Goal: Ask a question: Seek information or help from site administrators or community

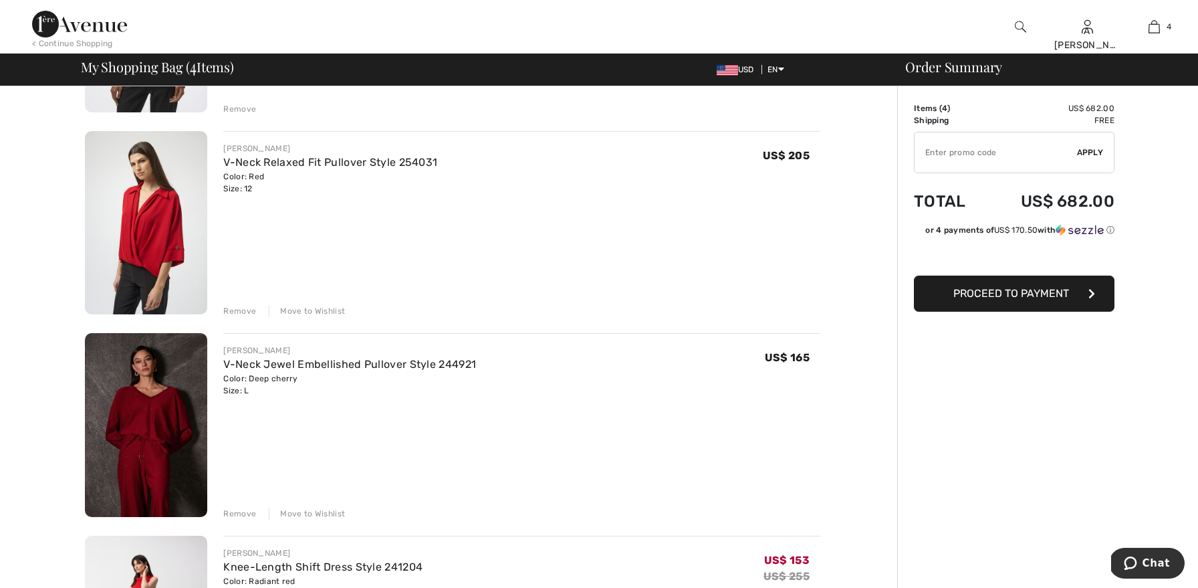
scroll to position [286, 0]
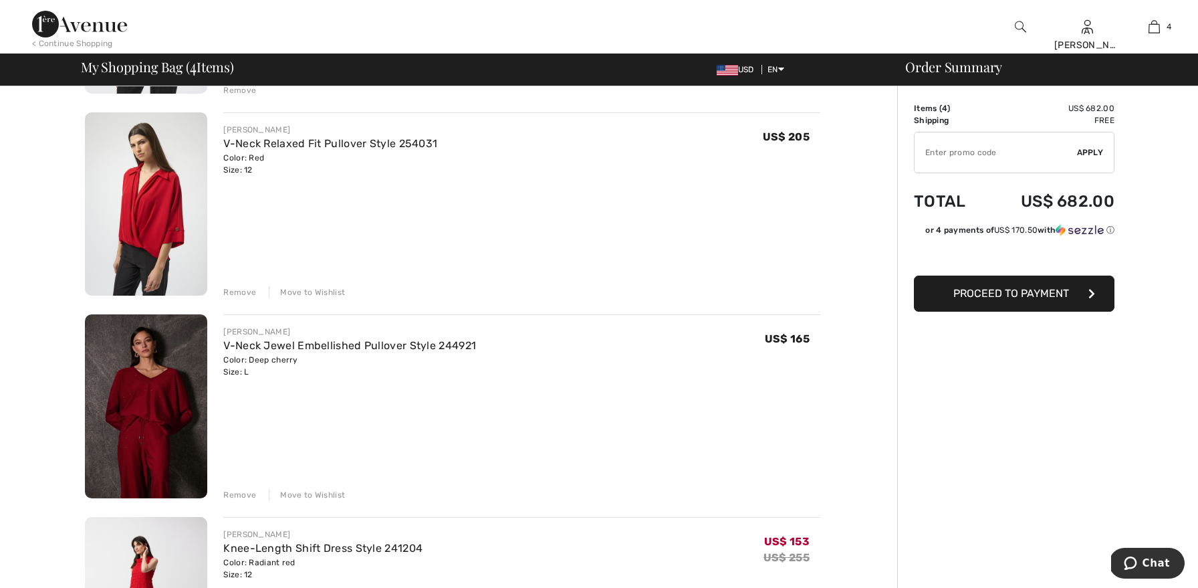
click at [244, 292] on div "Remove" at bounding box center [239, 292] width 33 height 12
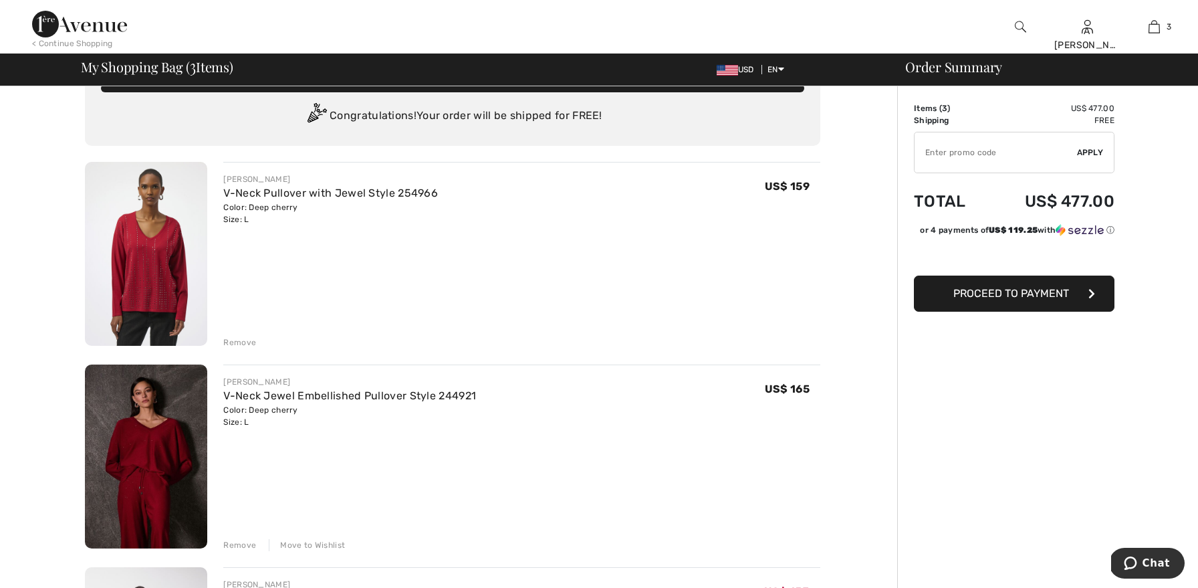
scroll to position [0, 0]
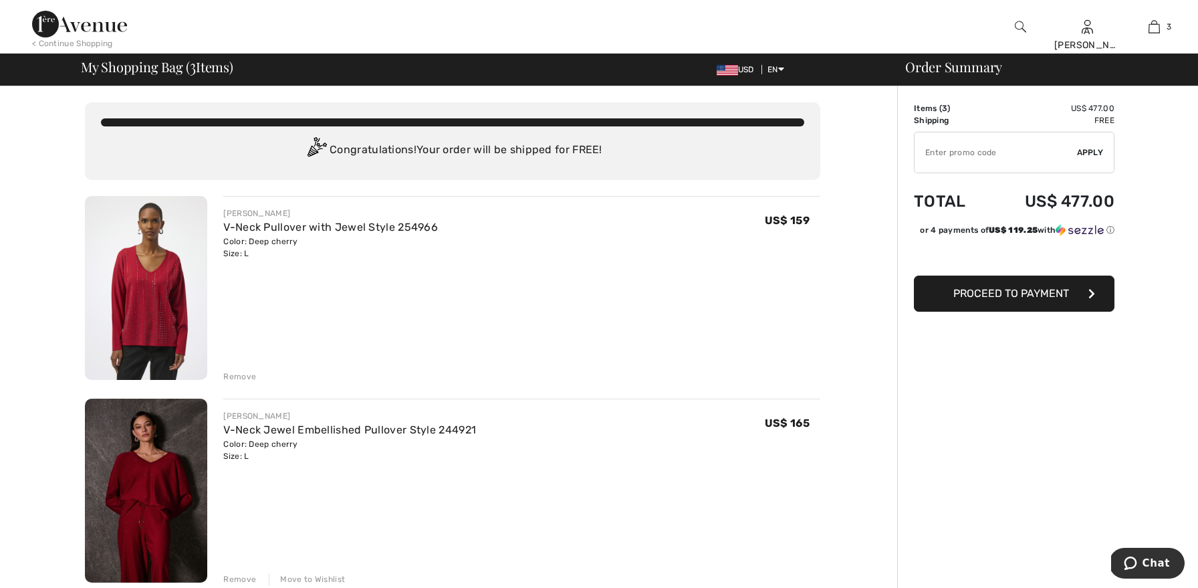
click at [163, 281] on img at bounding box center [146, 288] width 122 height 184
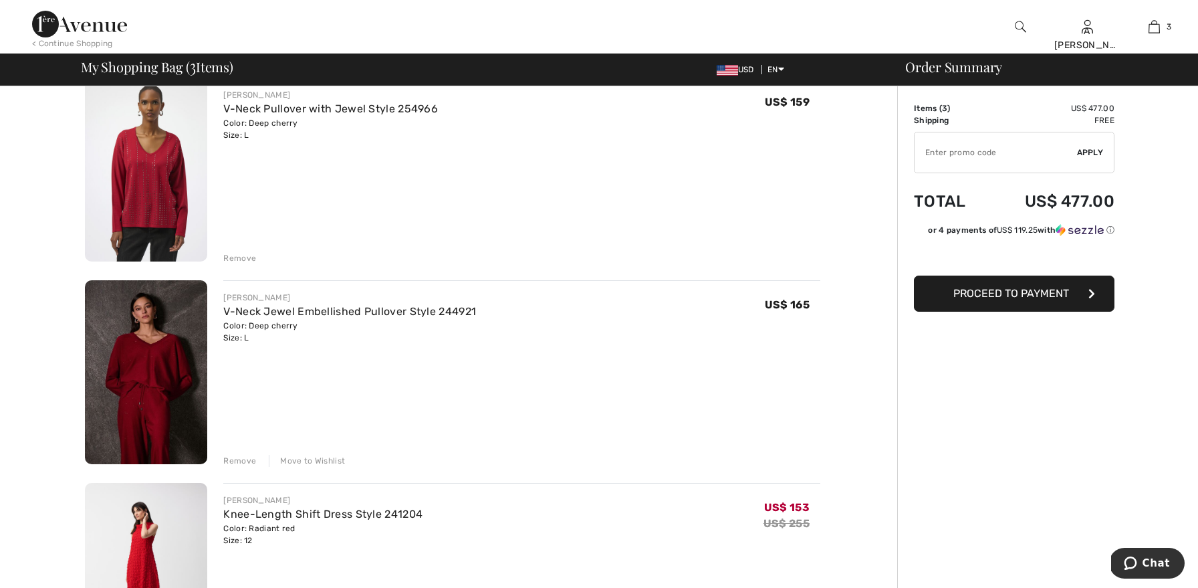
scroll to position [122, 0]
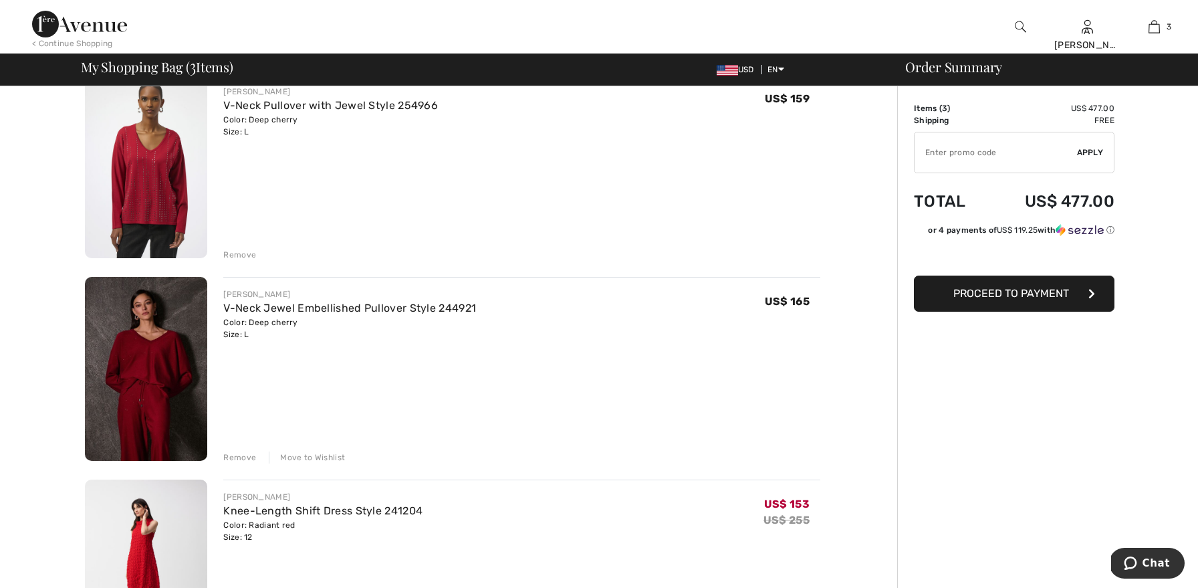
click at [146, 364] on img at bounding box center [146, 369] width 122 height 184
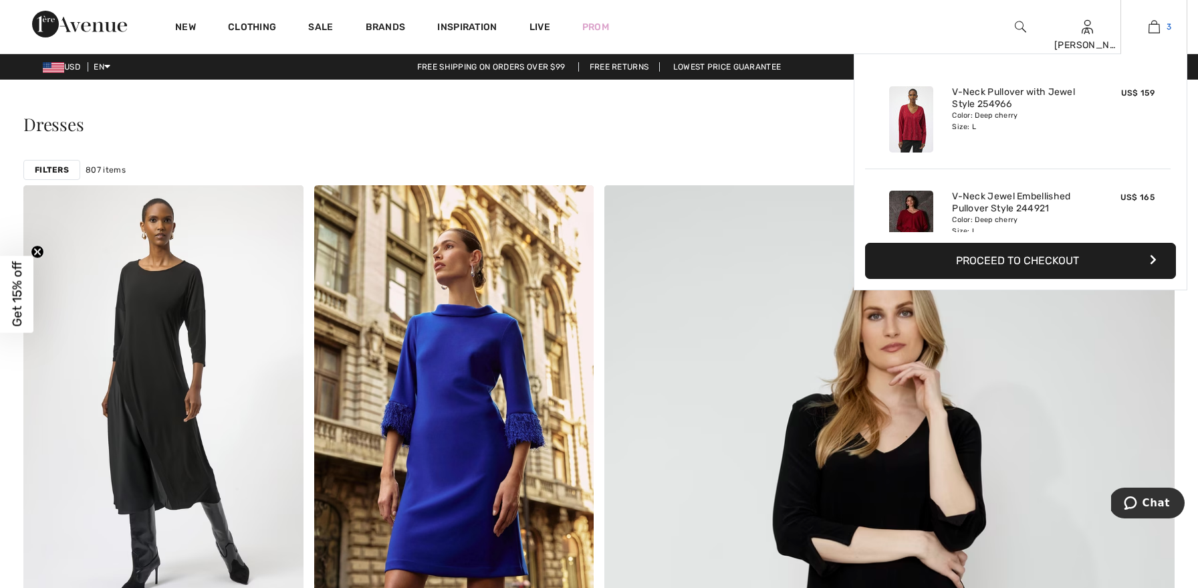
click at [1154, 23] on img at bounding box center [1154, 27] width 11 height 16
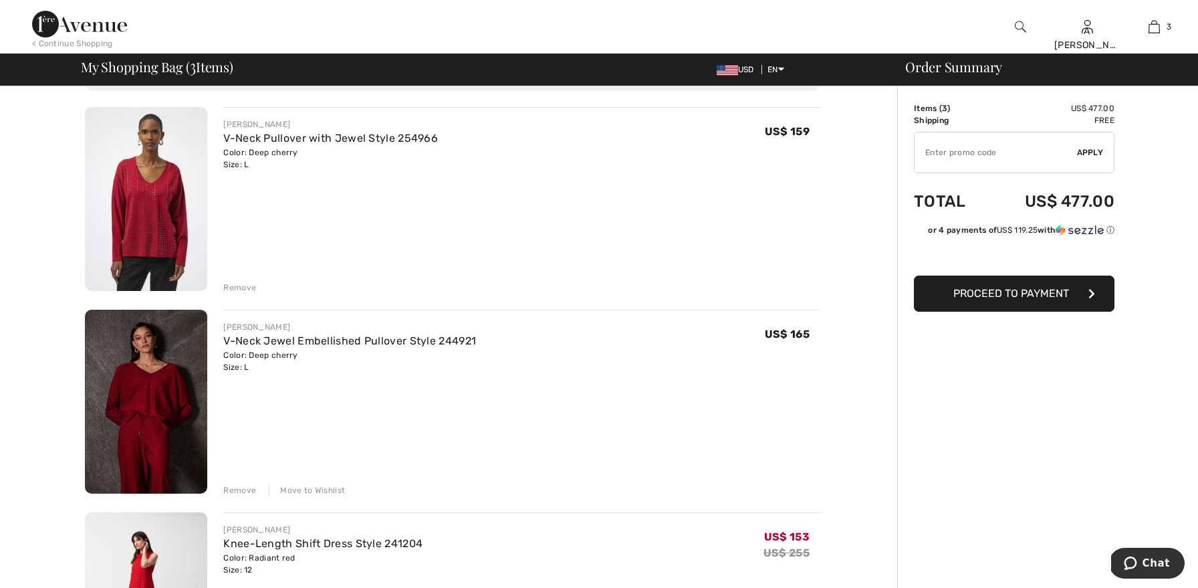
scroll to position [128, 0]
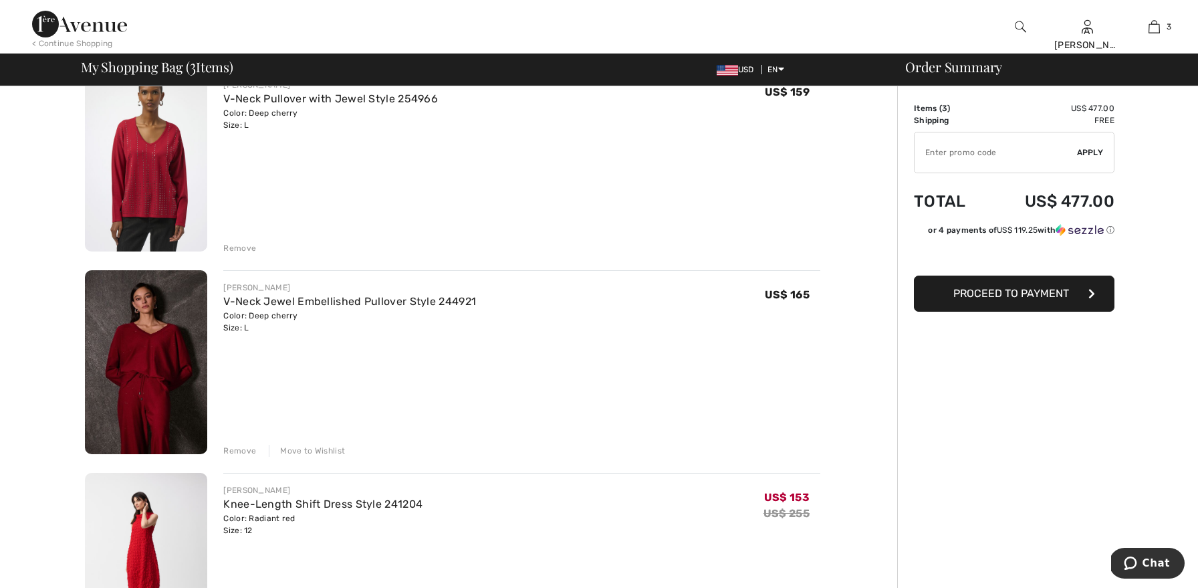
click at [1148, 558] on span "Chat" at bounding box center [1156, 563] width 27 height 12
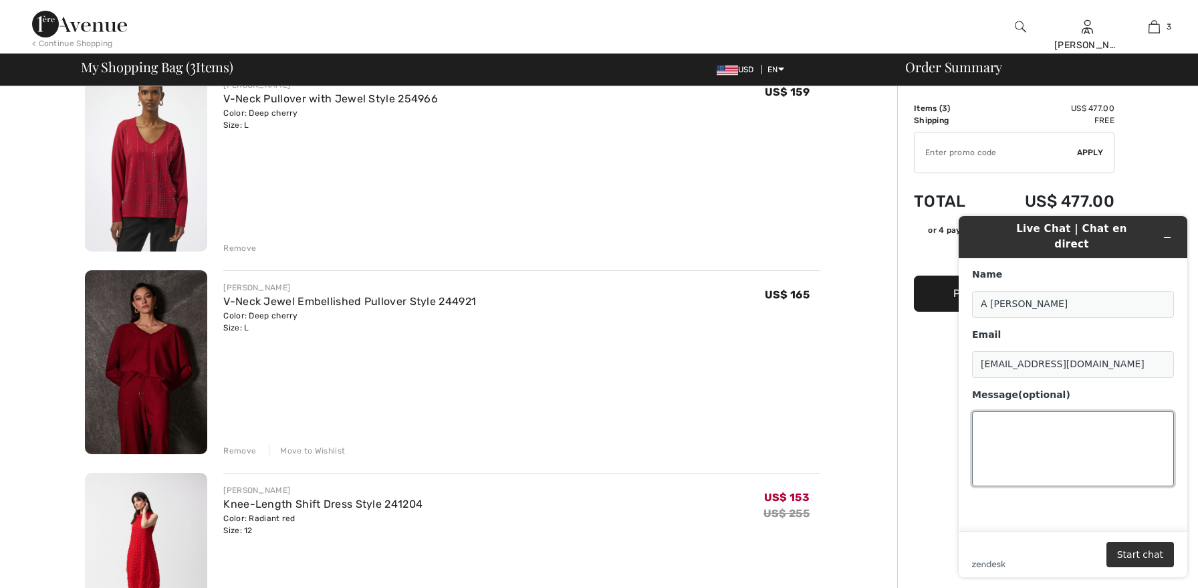
click at [1028, 415] on textarea "Message (optional)" at bounding box center [1073, 448] width 202 height 75
type textarea "just what is the difference between regular fit and relaxed fit in tops"
click at [1136, 556] on button "Start chat" at bounding box center [1141, 554] width 68 height 25
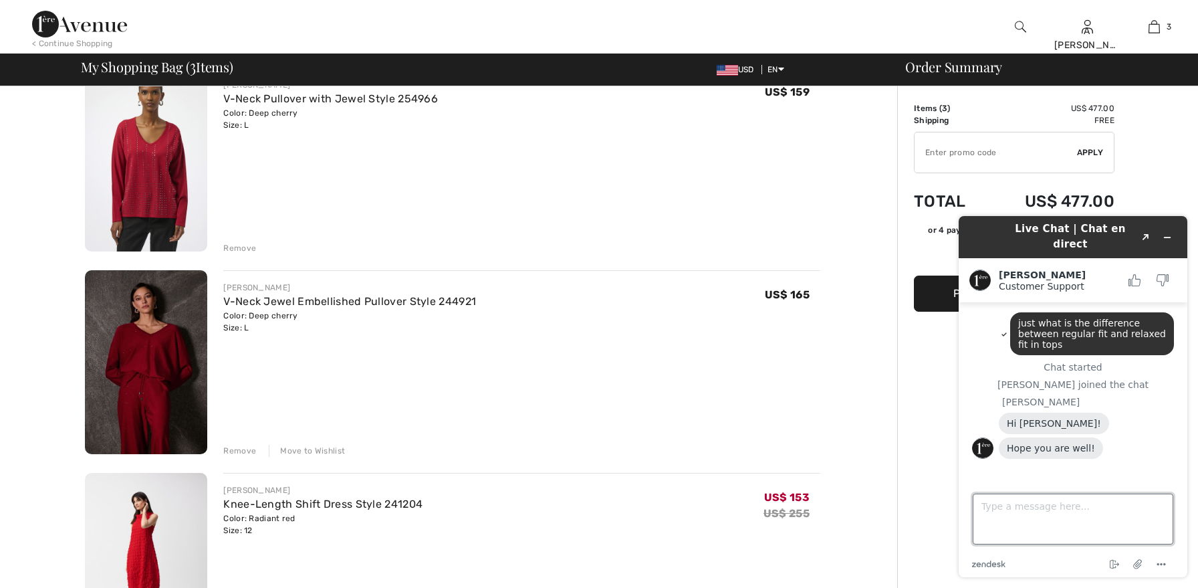
click at [1051, 523] on textarea "Type a message here..." at bounding box center [1073, 518] width 201 height 51
type textarea "I am Where hsve you been"
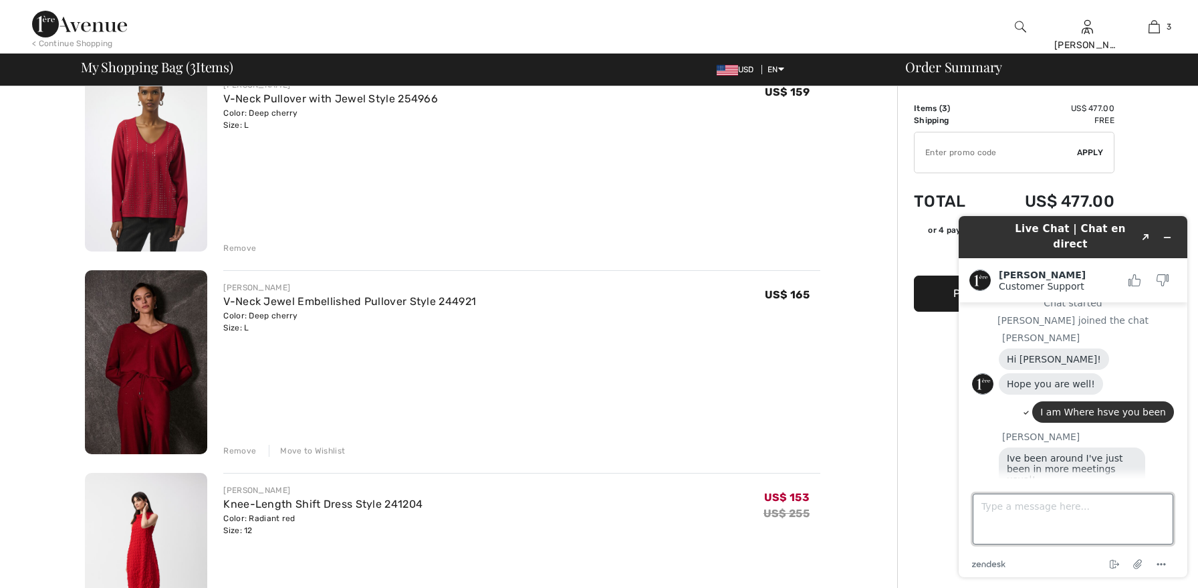
scroll to position [86, 0]
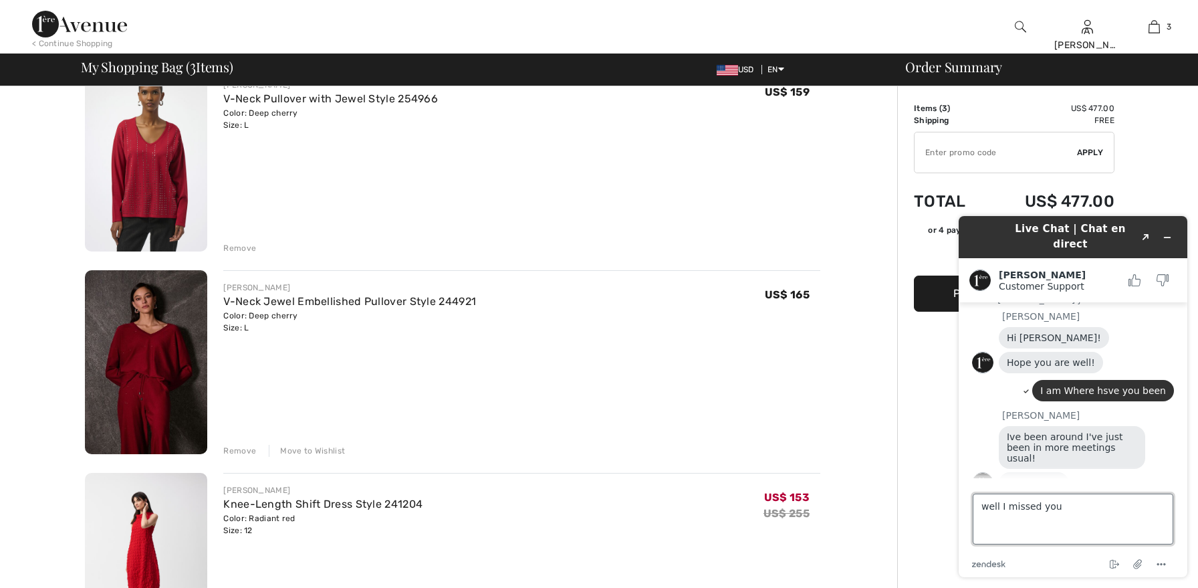
type textarea "well I missed you!"
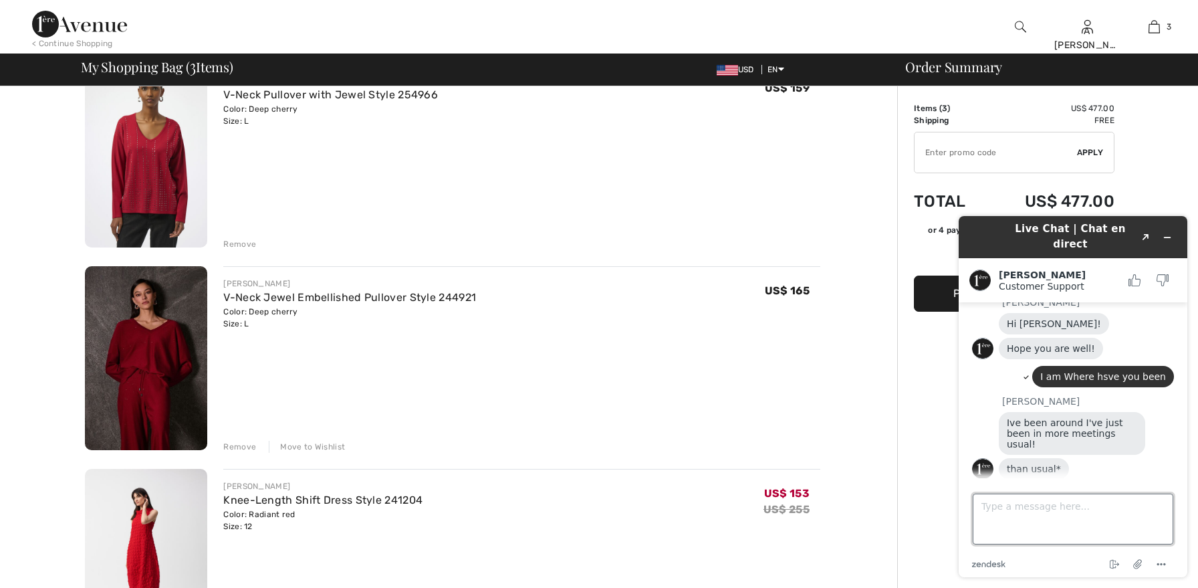
scroll to position [95, 0]
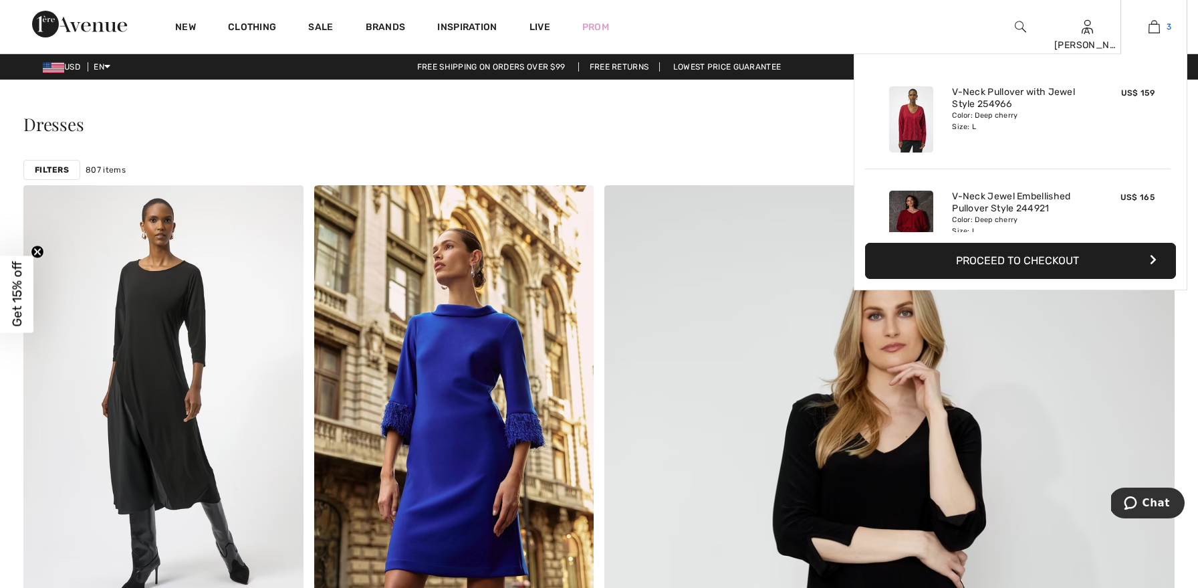
click at [1151, 27] on img at bounding box center [1154, 27] width 11 height 16
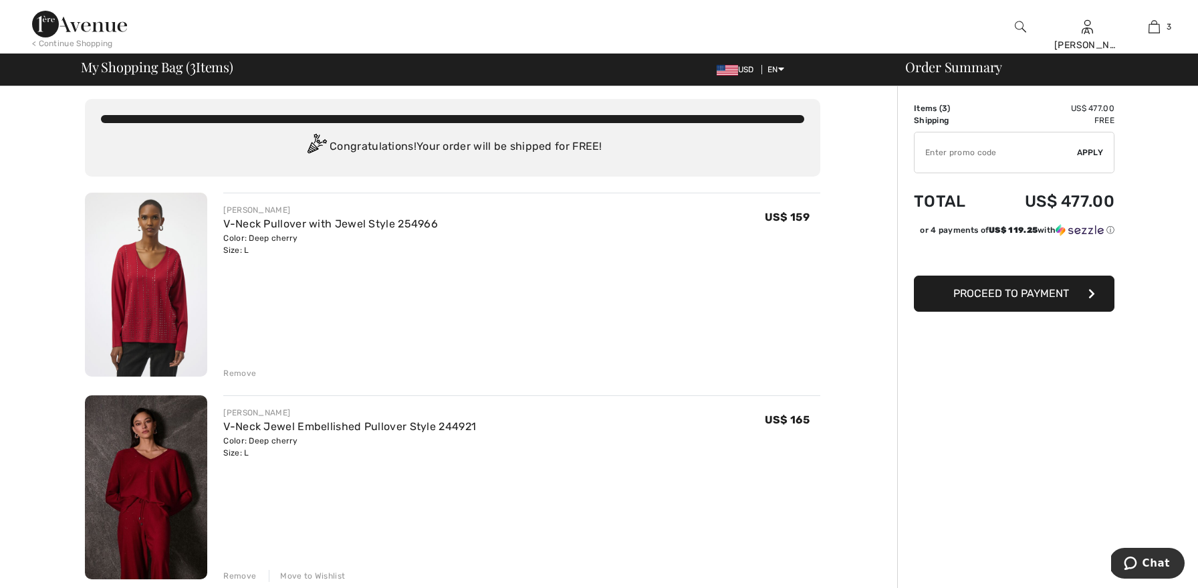
type input "NEW15"
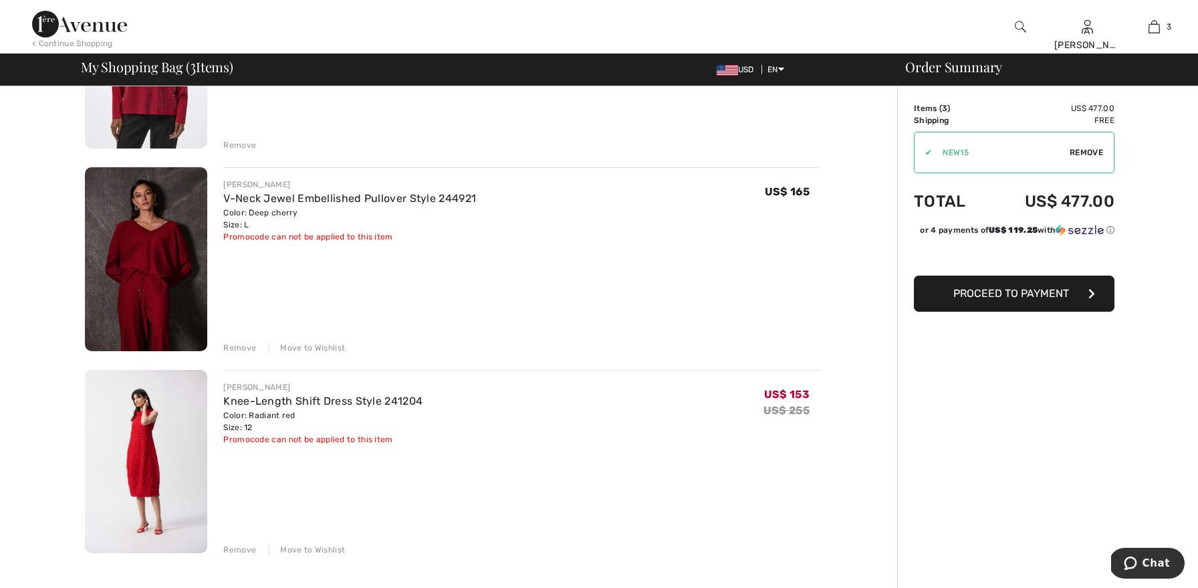
scroll to position [228, 0]
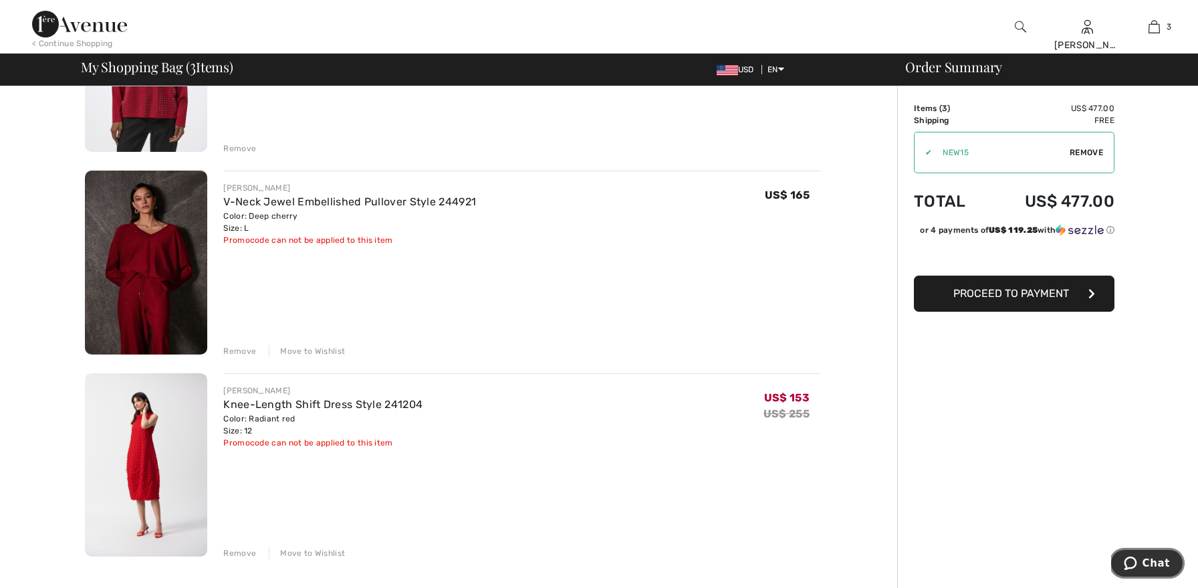
click at [1159, 562] on span "Chat" at bounding box center [1156, 563] width 27 height 12
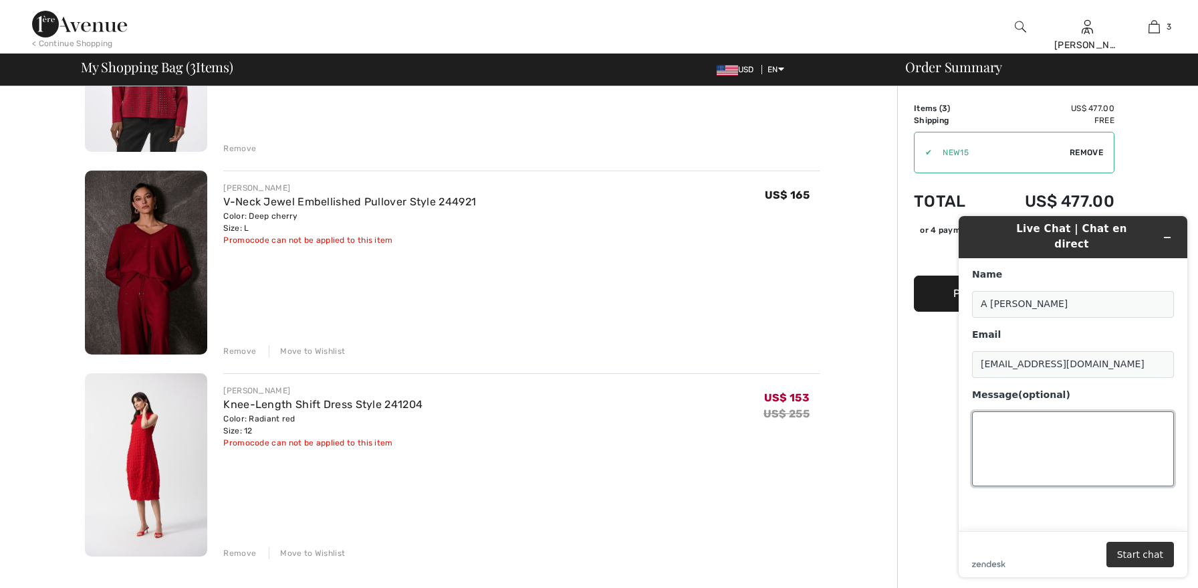
click at [1049, 429] on textarea "Message (optional)" at bounding box center [1073, 448] width 202 height 75
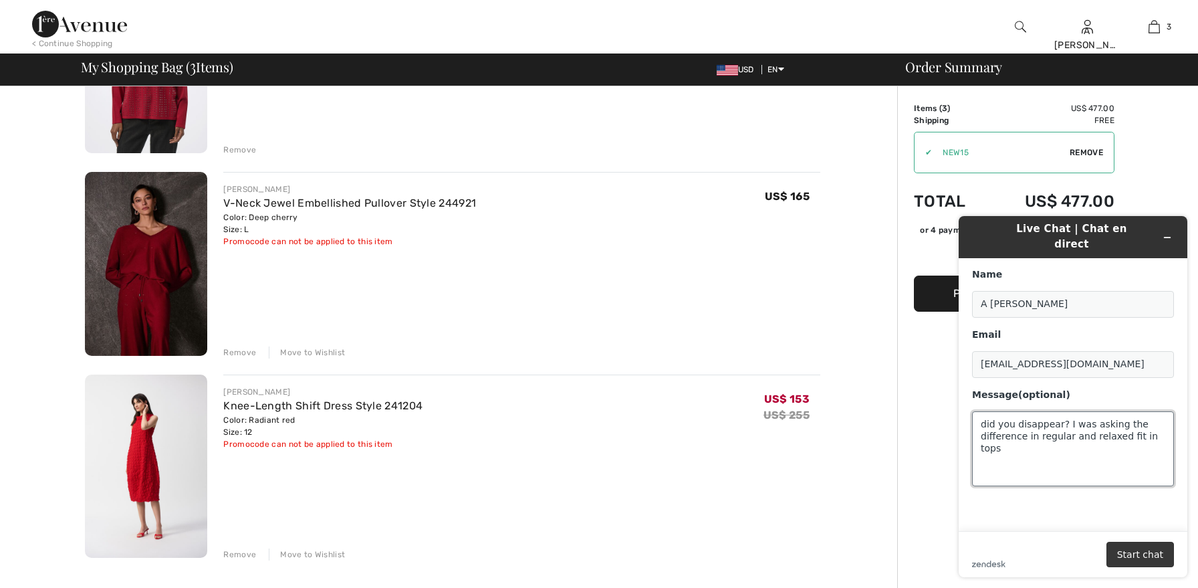
type textarea "did you disappear? I was asking the difference in regular and relaxed fit in to…"
click at [1155, 550] on button "Start chat" at bounding box center [1141, 554] width 68 height 25
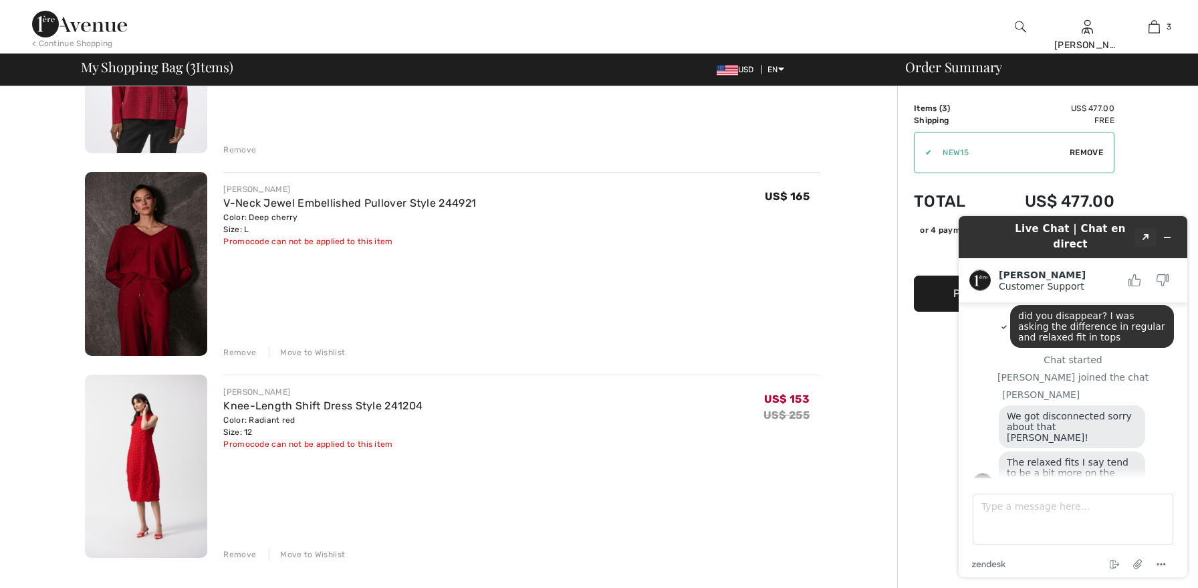
scroll to position [11, 0]
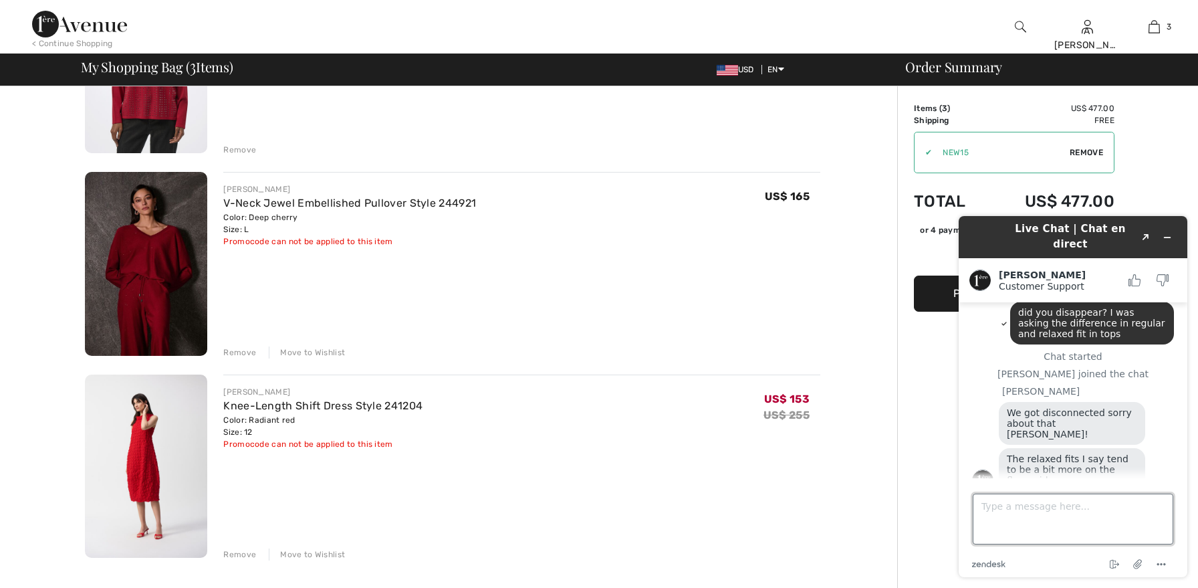
click at [1072, 504] on textarea "Type a message here..." at bounding box center [1073, 518] width 201 height 51
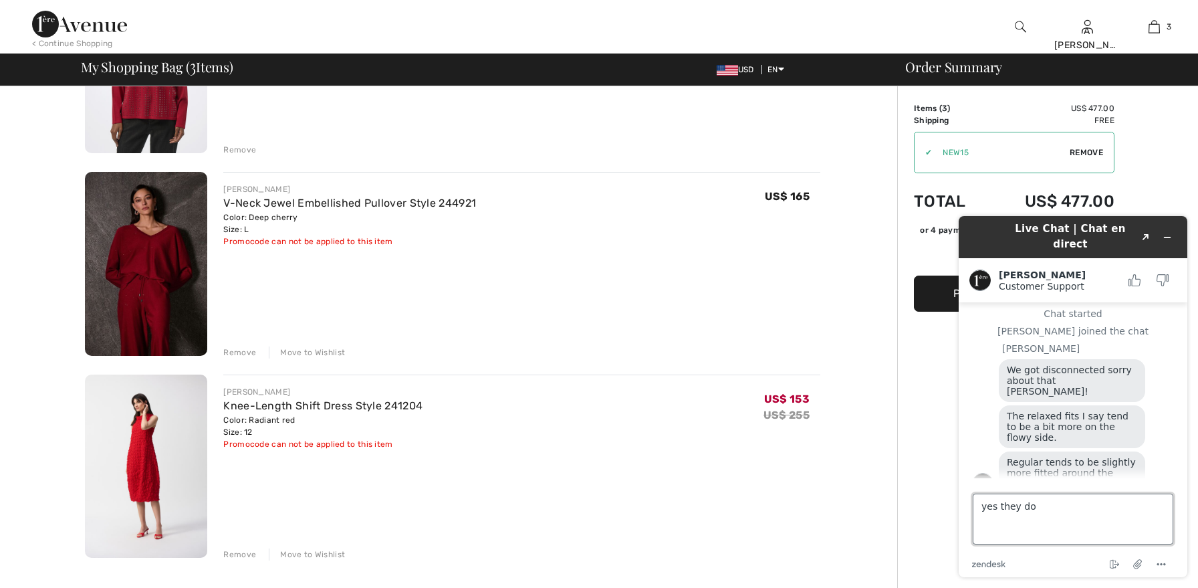
scroll to position [57, 0]
type textarea "y"
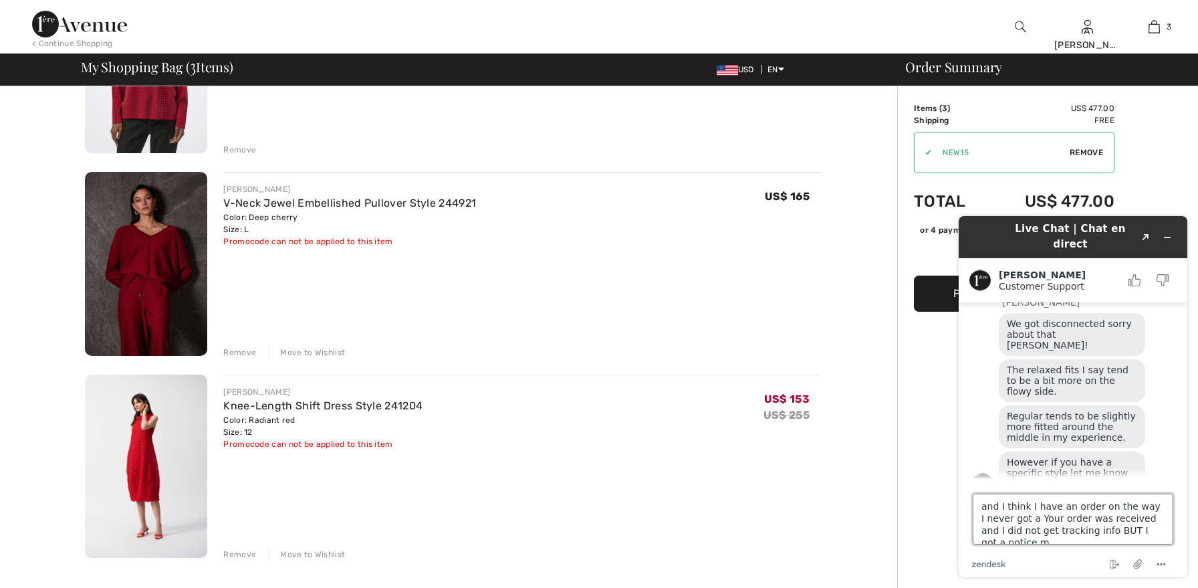
scroll to position [5, 0]
type textarea "and I think I have an order on the way I never got a Your order was received an…"
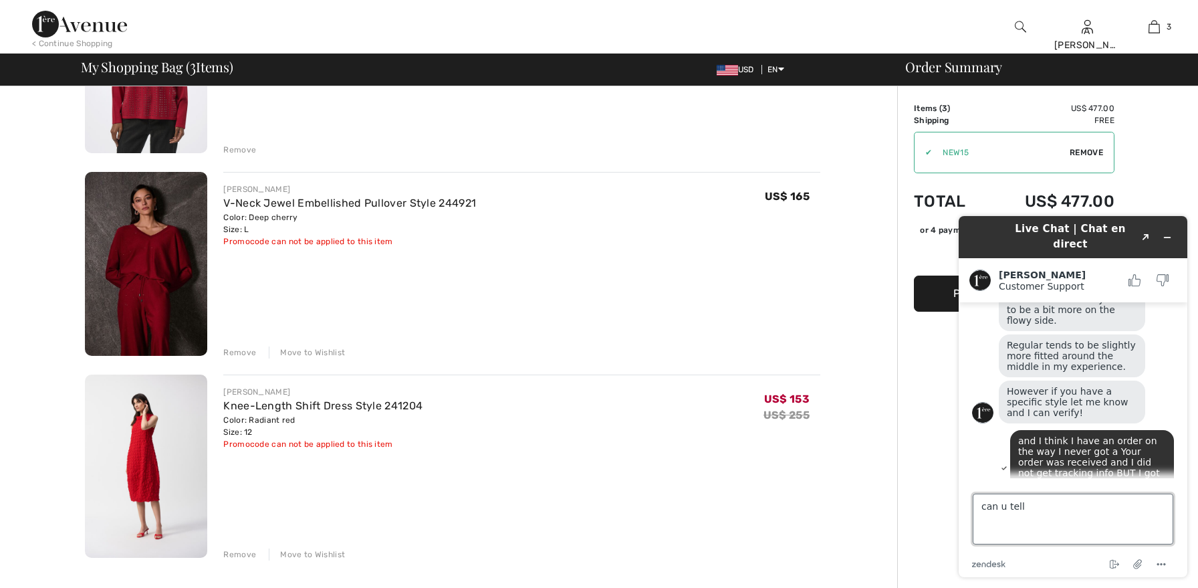
type textarea "can u tell?"
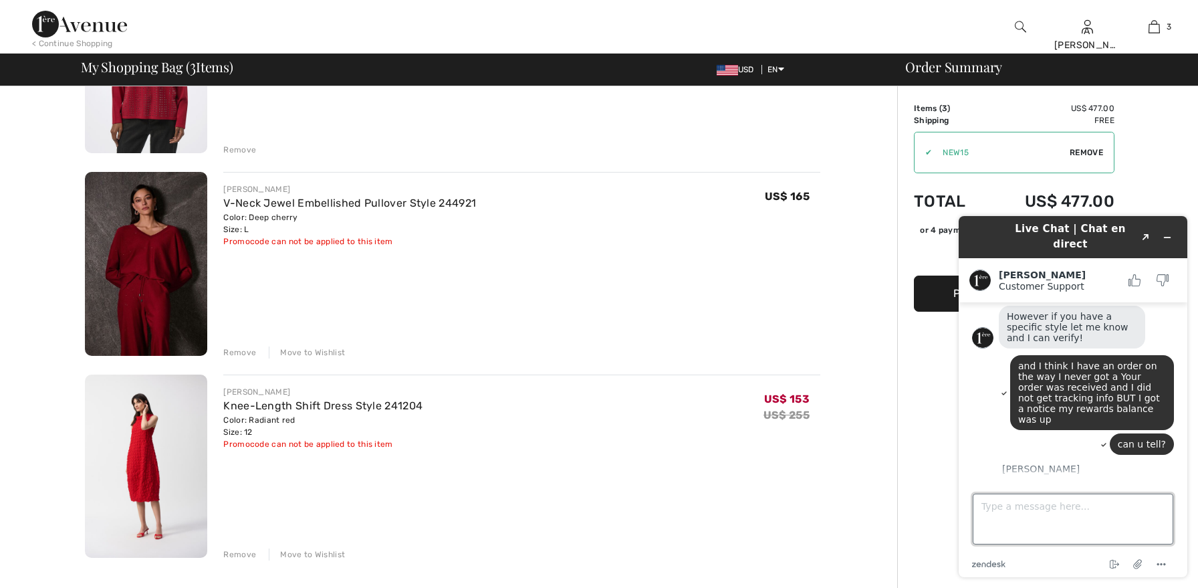
scroll to position [288, 0]
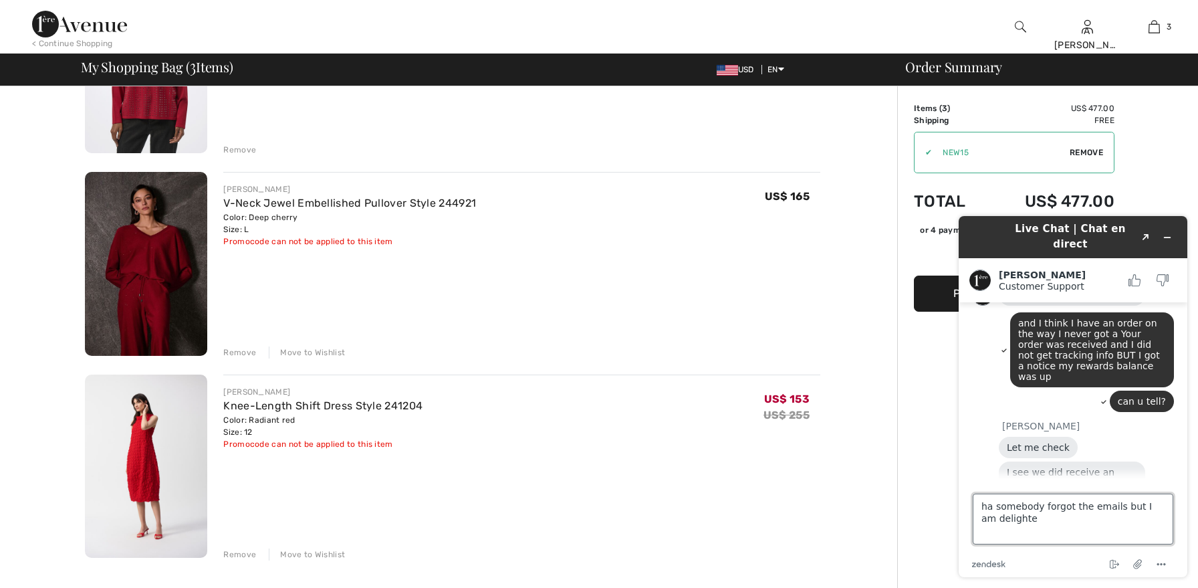
type textarea "ha somebody forgot the emails but I am delighted"
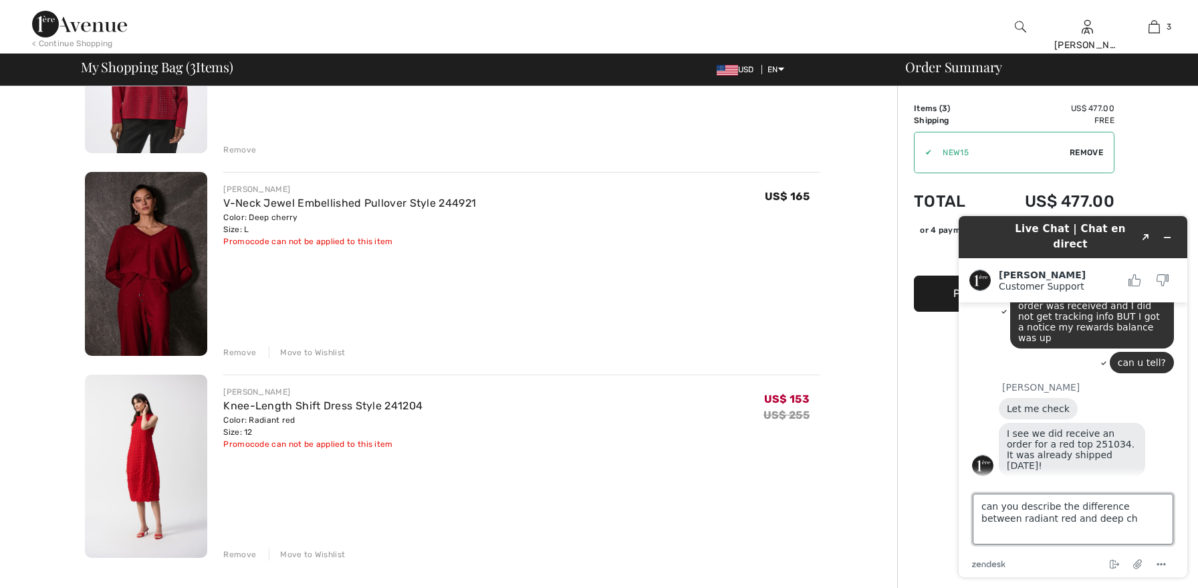
scroll to position [330, 0]
type textarea "can you describe the difference between radiant red and deep cherry?"
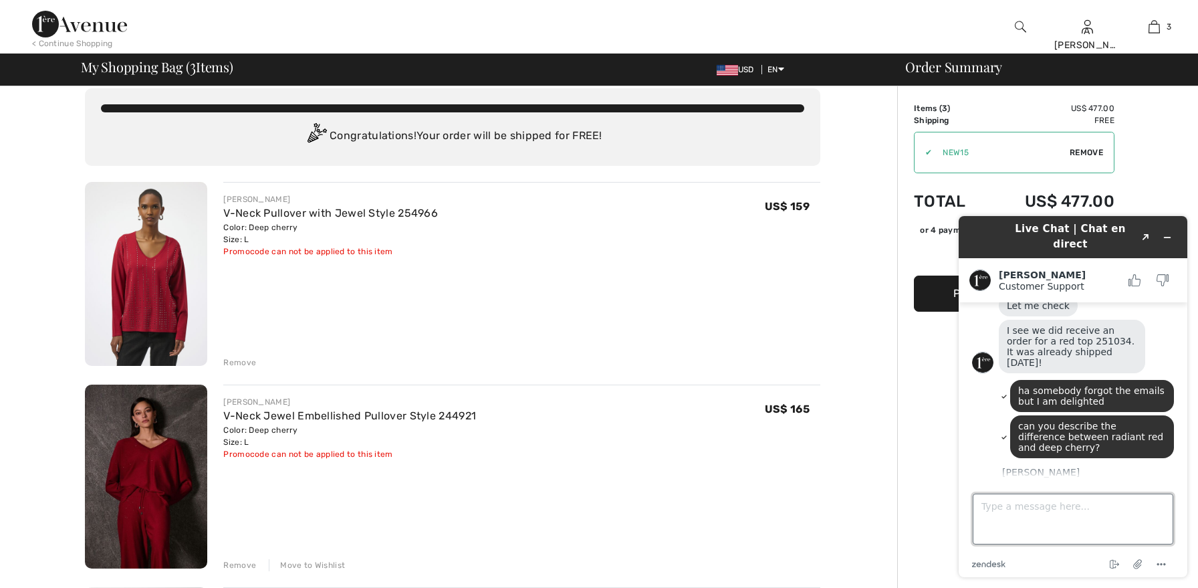
scroll to position [0, 0]
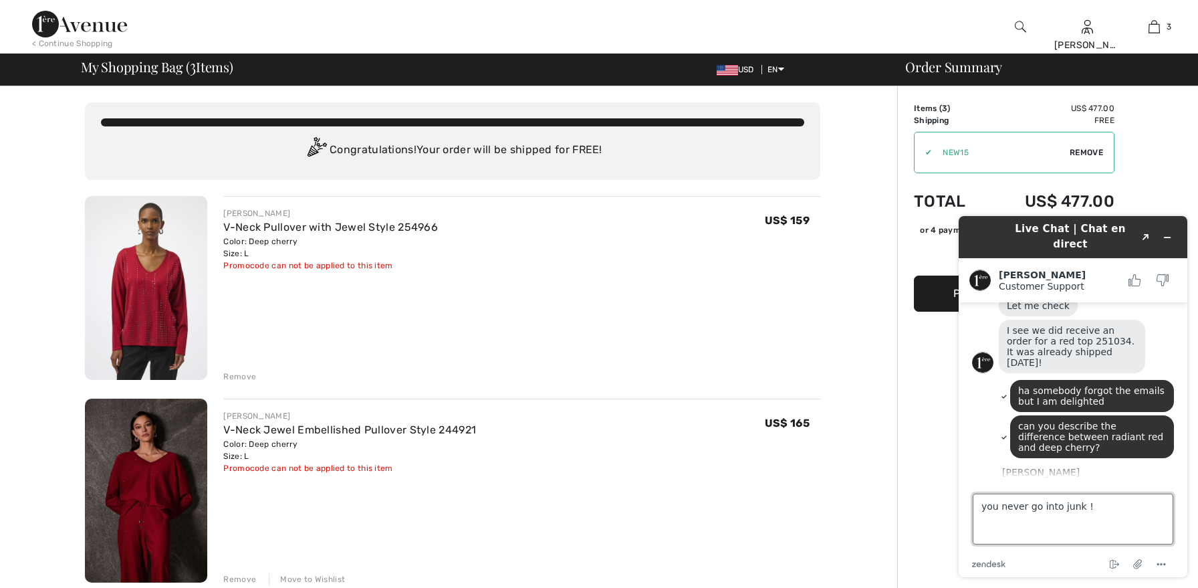
type textarea "you never go into junk !!"
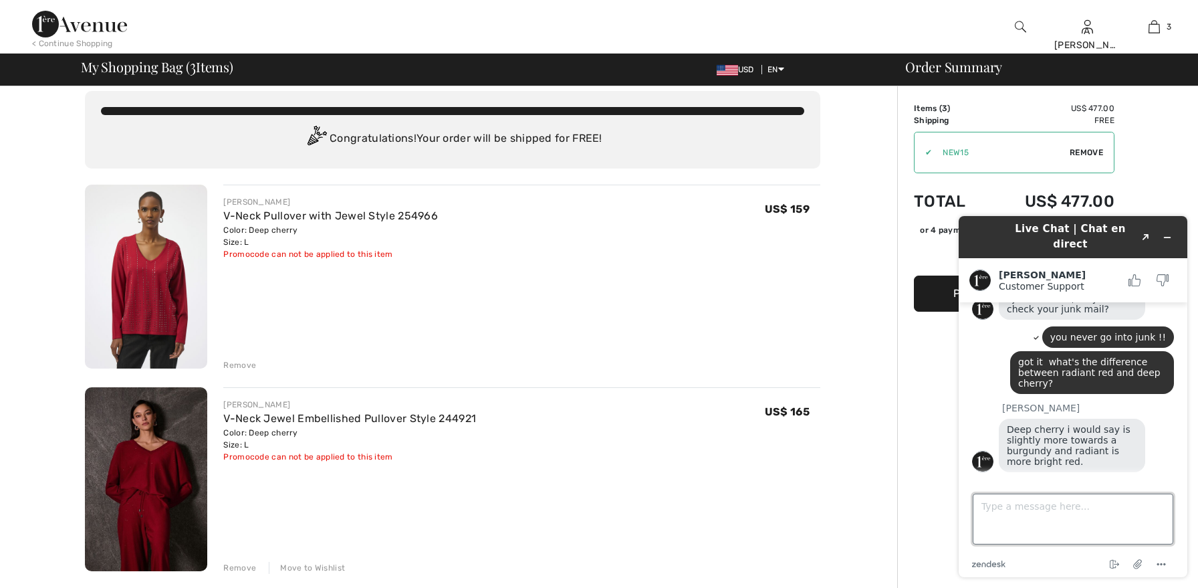
scroll to position [668, 0]
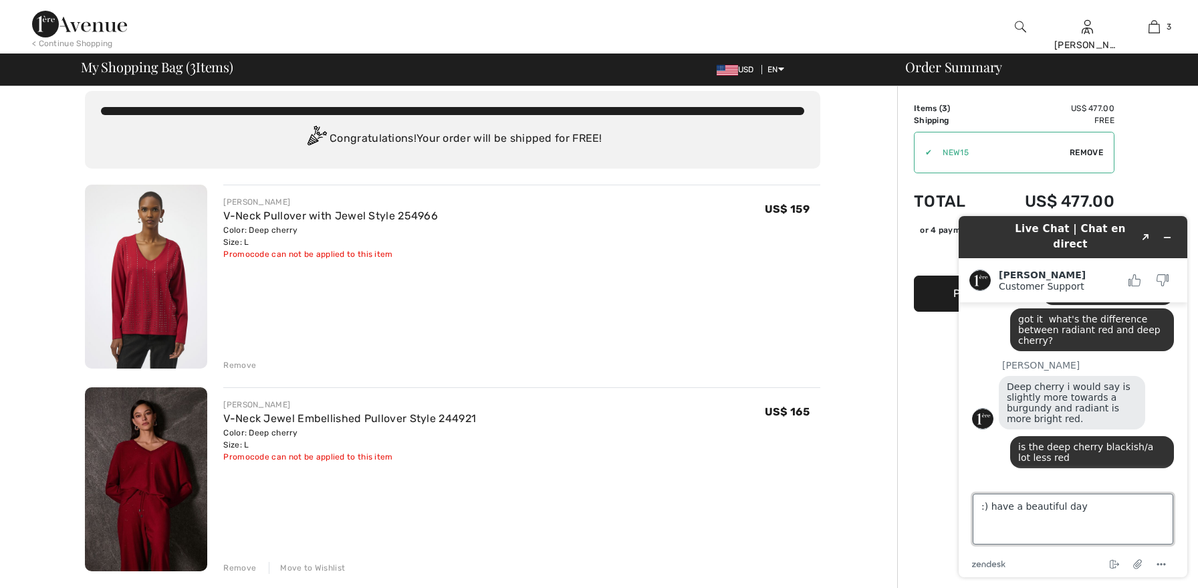
type textarea ":) have a beautiful day"
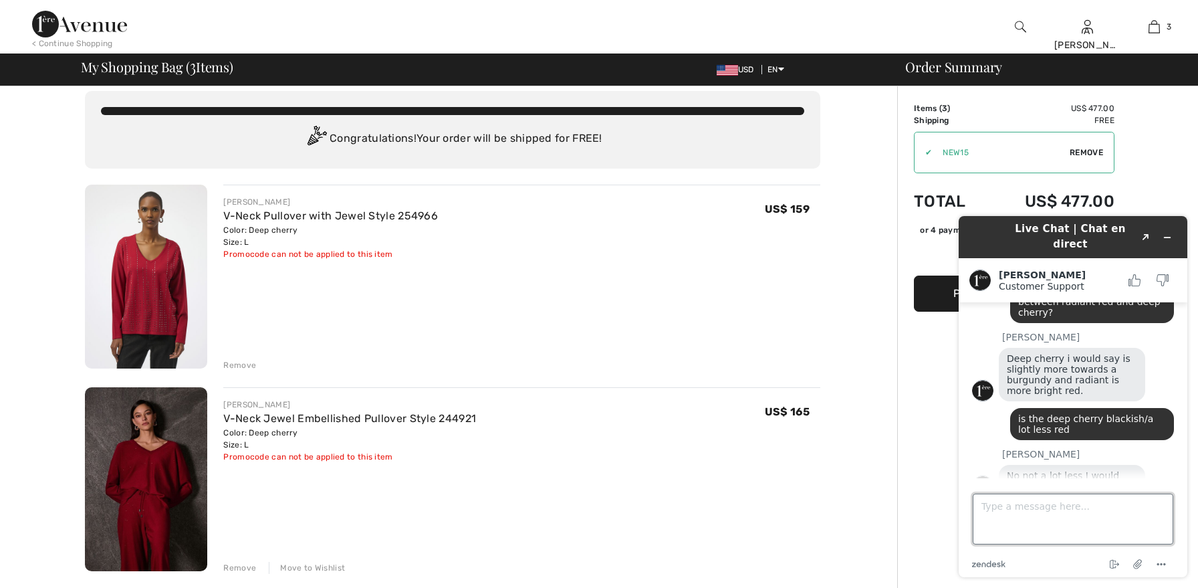
scroll to position [699, 0]
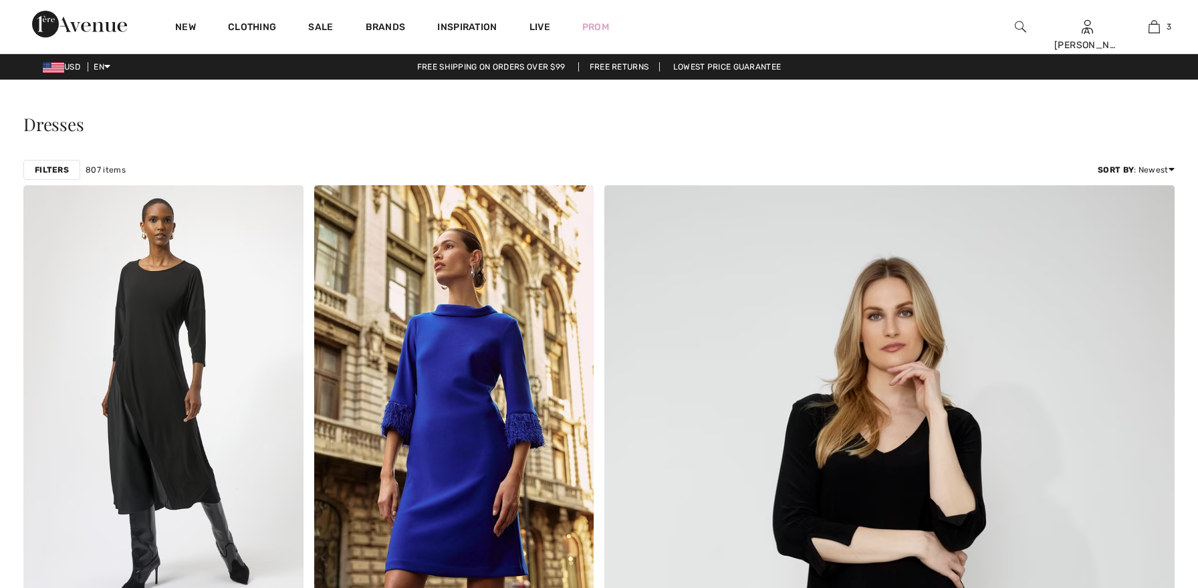
scroll to position [461, 0]
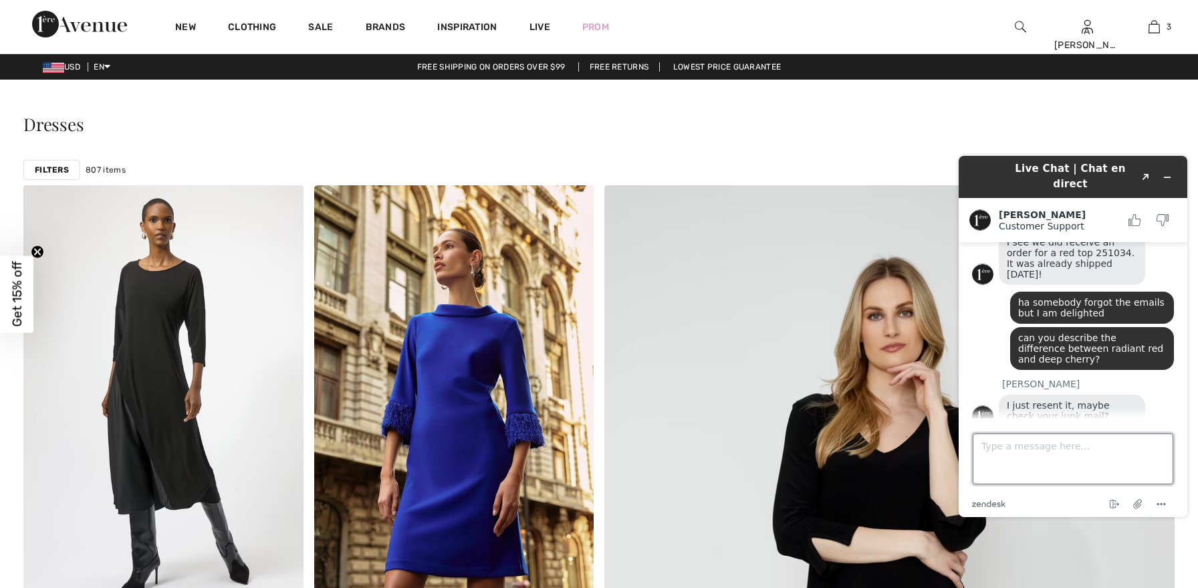
click at [1050, 454] on textarea "Type a message here..." at bounding box center [1073, 458] width 201 height 51
copy span
paste textarea
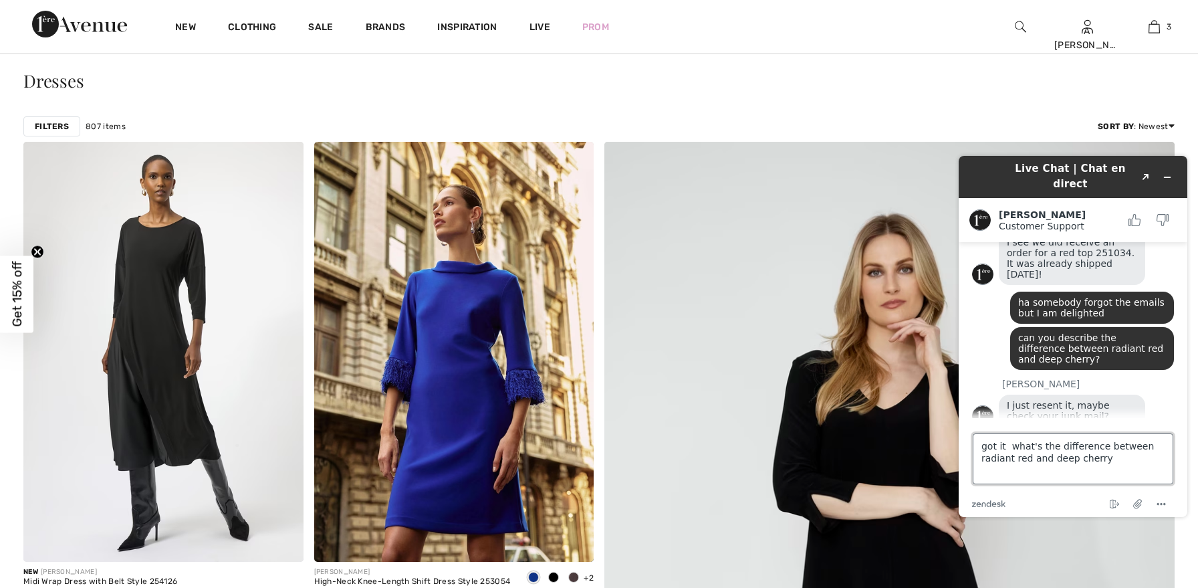
type textarea "got it what's the difference between radiant red and deep cherry?"
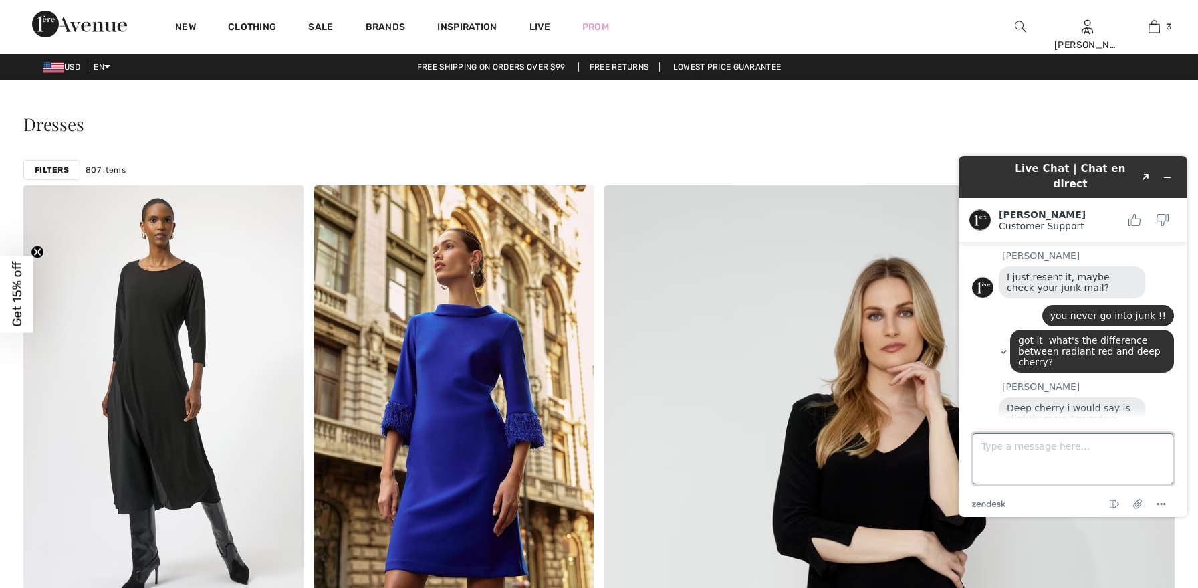
scroll to position [586, 0]
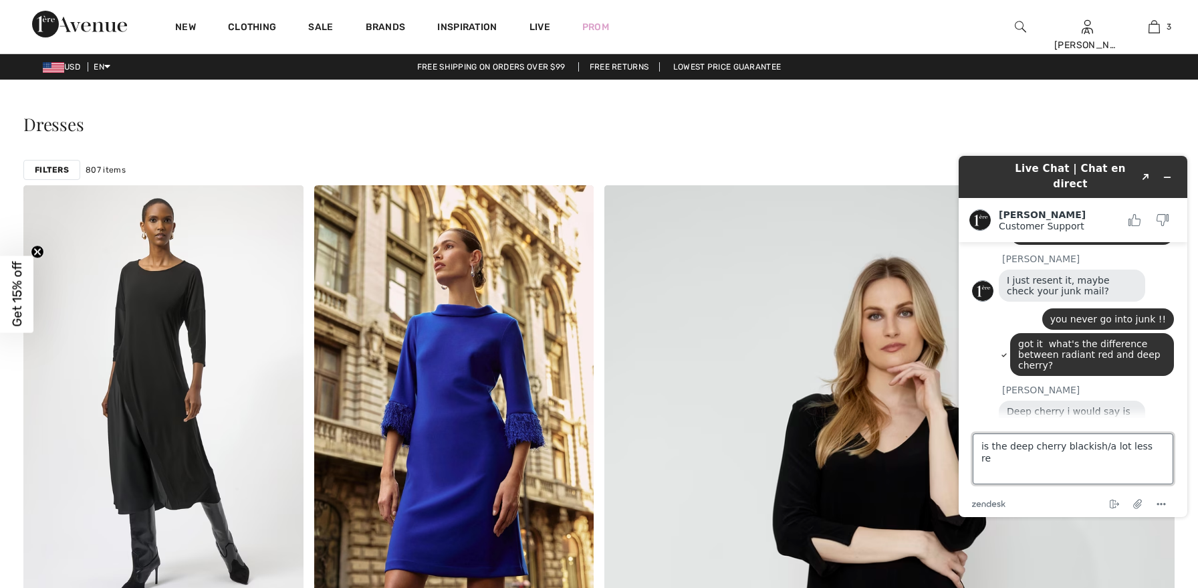
type textarea "is the deep cherry blackish/a lot less red"
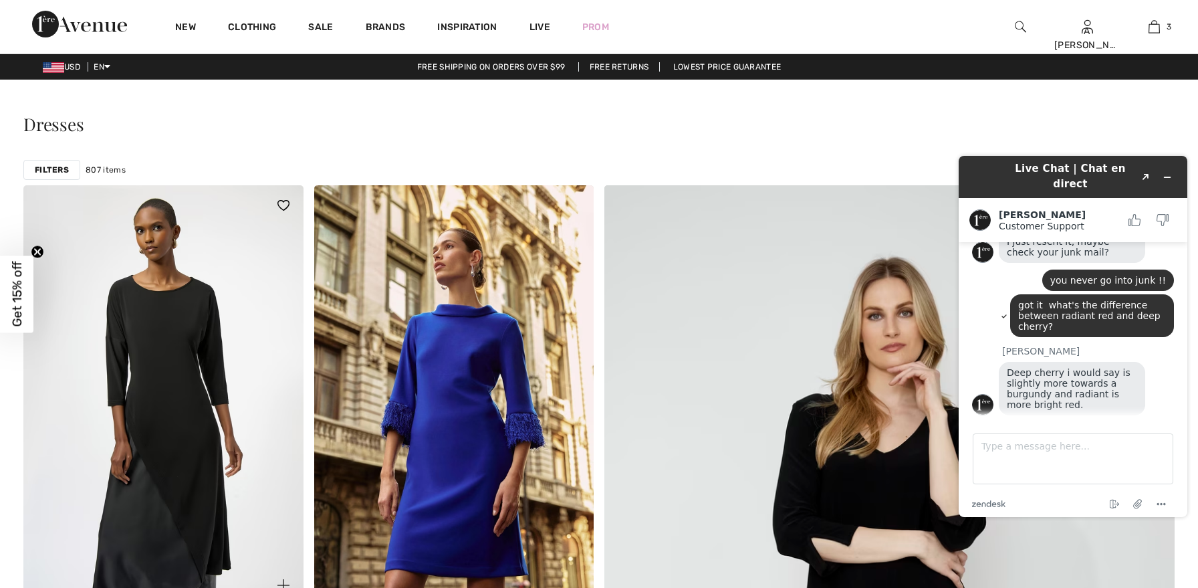
click at [249, 327] on img at bounding box center [163, 395] width 280 height 420
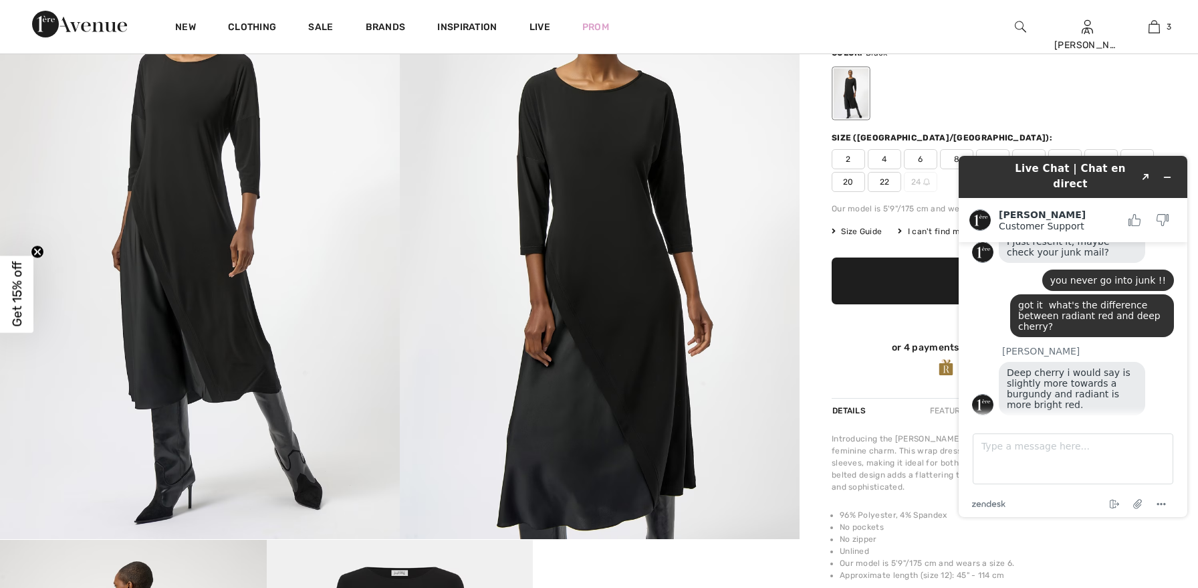
scroll to position [127, 0]
